Goal: Task Accomplishment & Management: Manage account settings

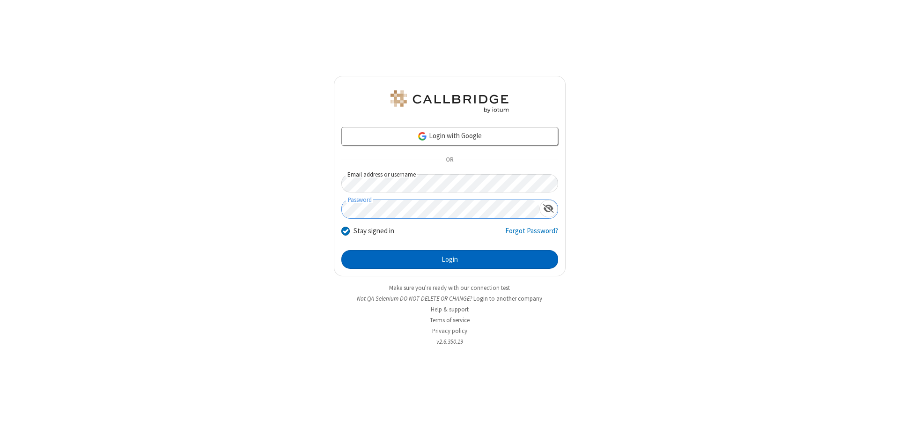
click at [449, 259] on button "Login" at bounding box center [449, 259] width 217 height 19
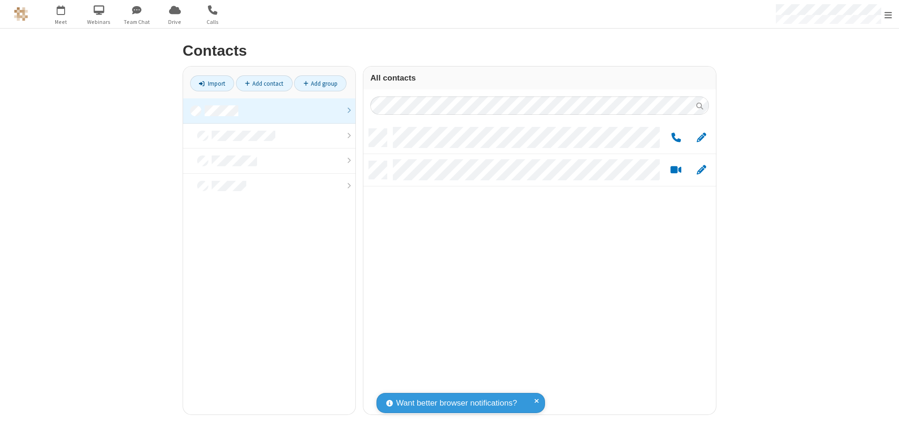
scroll to position [286, 345]
click at [269, 110] on link at bounding box center [269, 110] width 172 height 25
click at [701, 137] on span "Edit" at bounding box center [700, 138] width 9 height 12
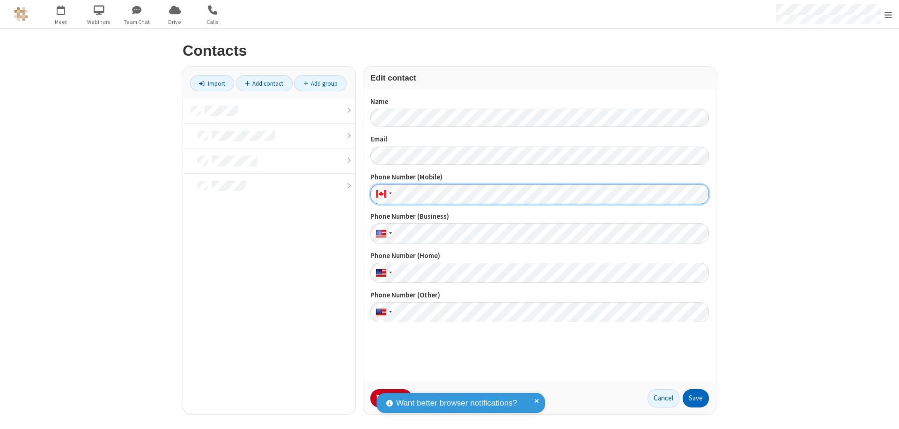
click at [696, 398] on button "Save" at bounding box center [695, 398] width 26 height 19
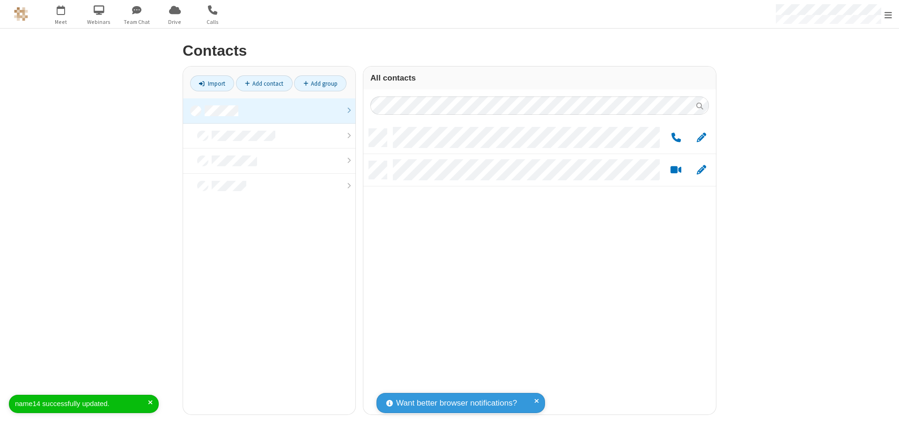
scroll to position [286, 345]
